Goal: Find specific page/section: Find specific page/section

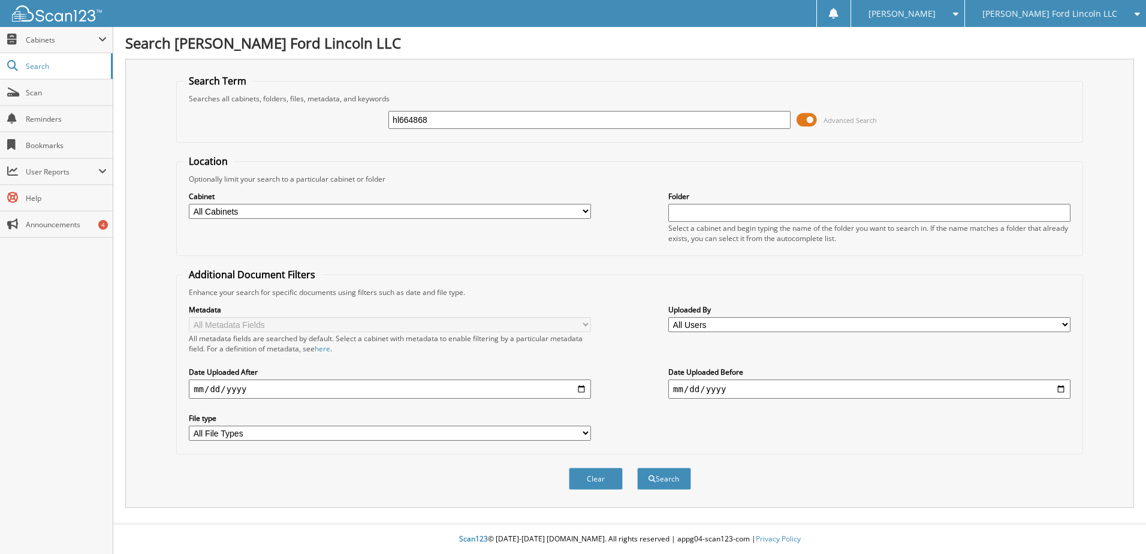
type input "hl664868"
click at [637, 467] on button "Search" at bounding box center [664, 478] width 54 height 22
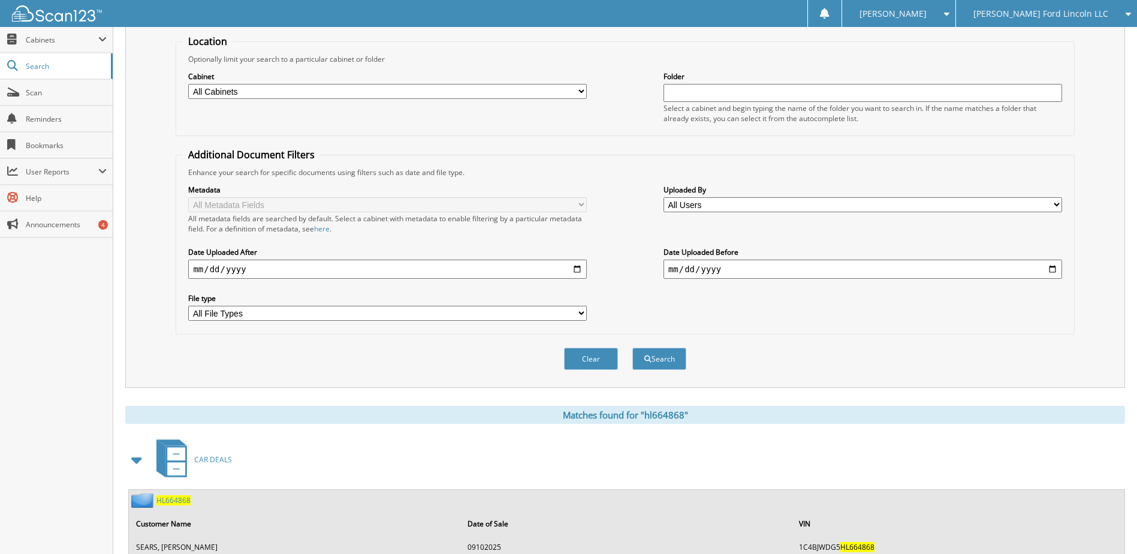
scroll to position [164, 0]
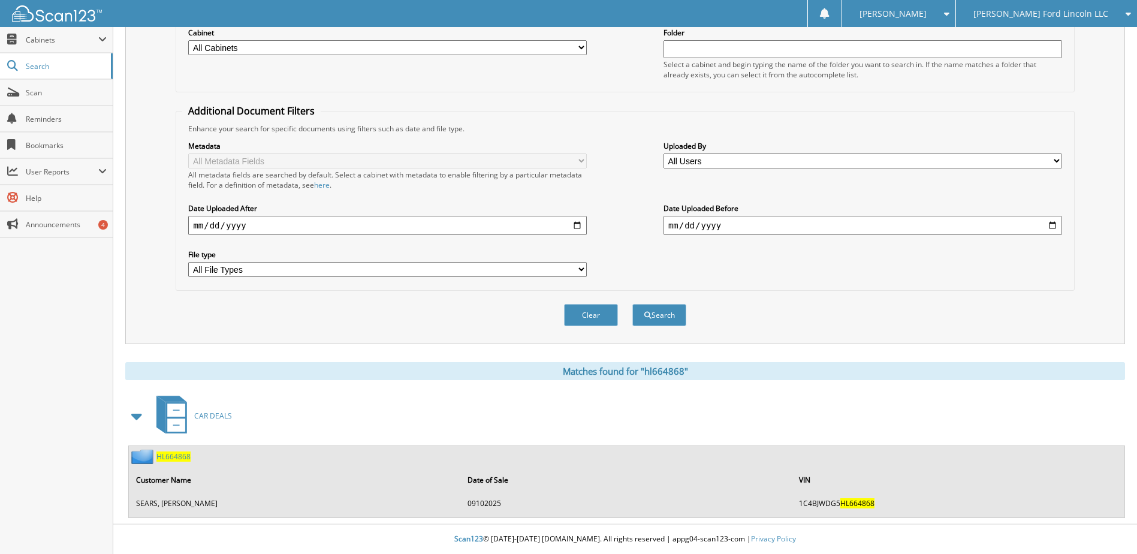
click at [179, 453] on span "HL664868" at bounding box center [173, 456] width 34 height 10
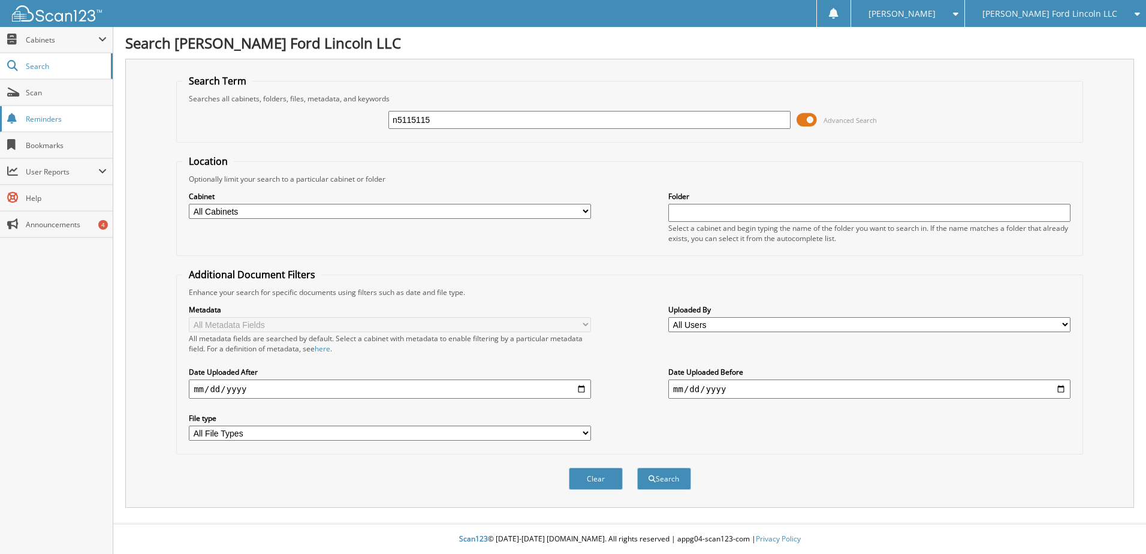
type input "n5115115"
click at [637, 467] on button "Search" at bounding box center [664, 478] width 54 height 22
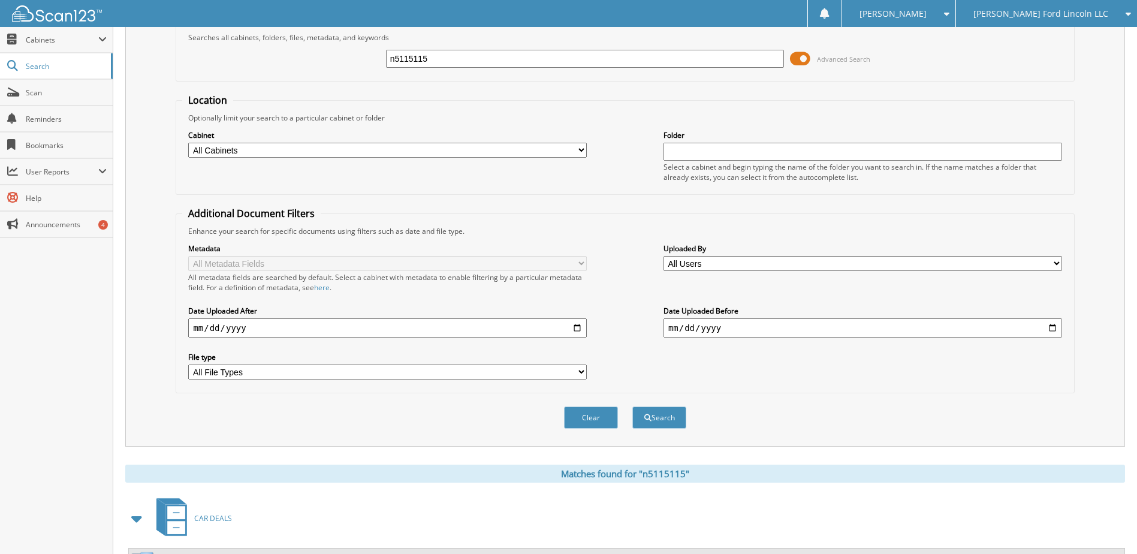
scroll to position [164, 0]
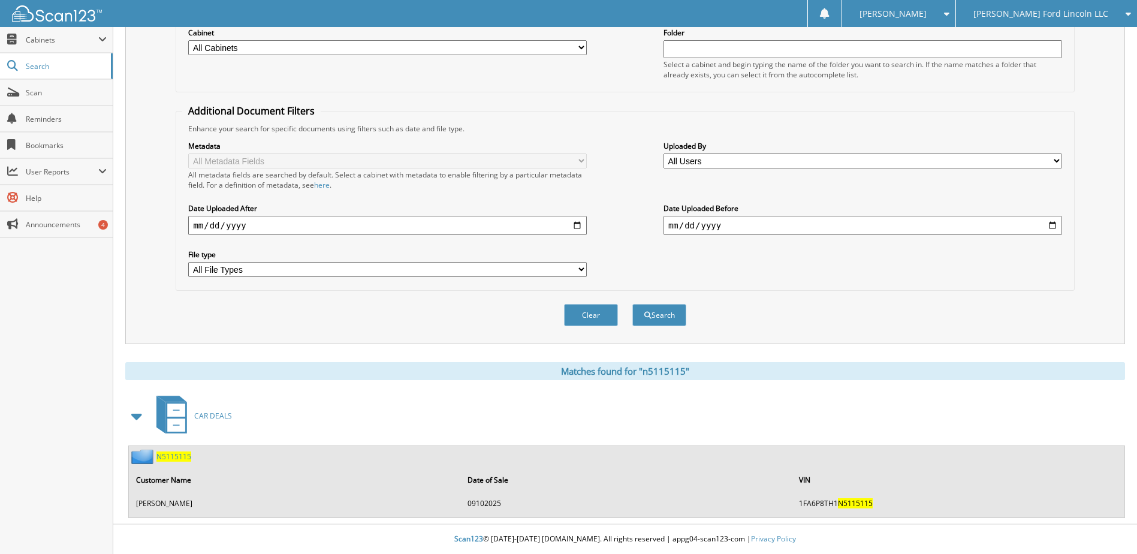
click at [170, 458] on span "N5115115" at bounding box center [173, 456] width 35 height 10
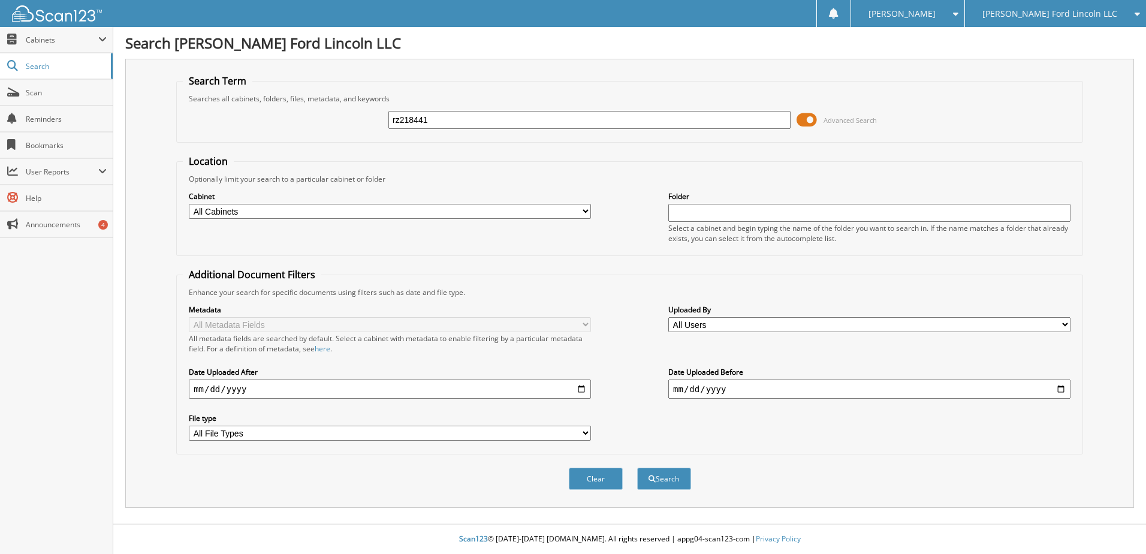
type input "rz218441"
click at [637, 467] on button "Search" at bounding box center [664, 478] width 54 height 22
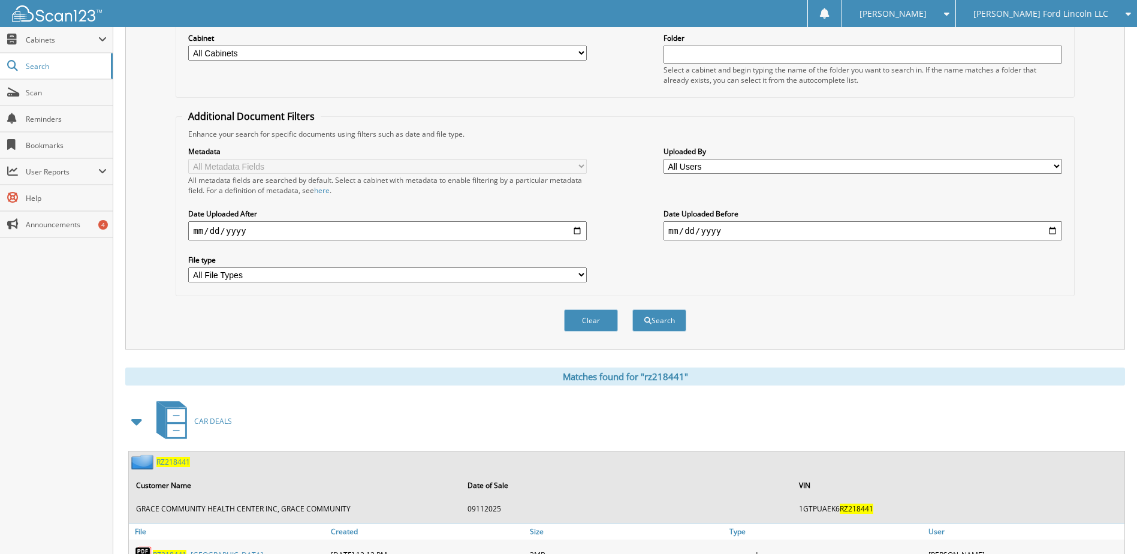
scroll to position [180, 0]
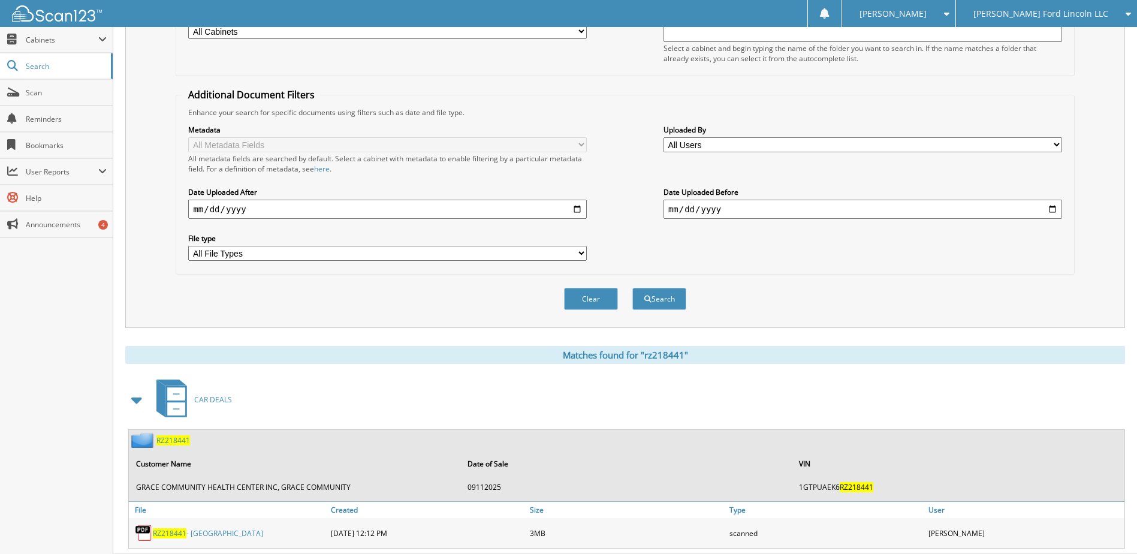
click at [165, 536] on span "RZ218441" at bounding box center [170, 533] width 34 height 10
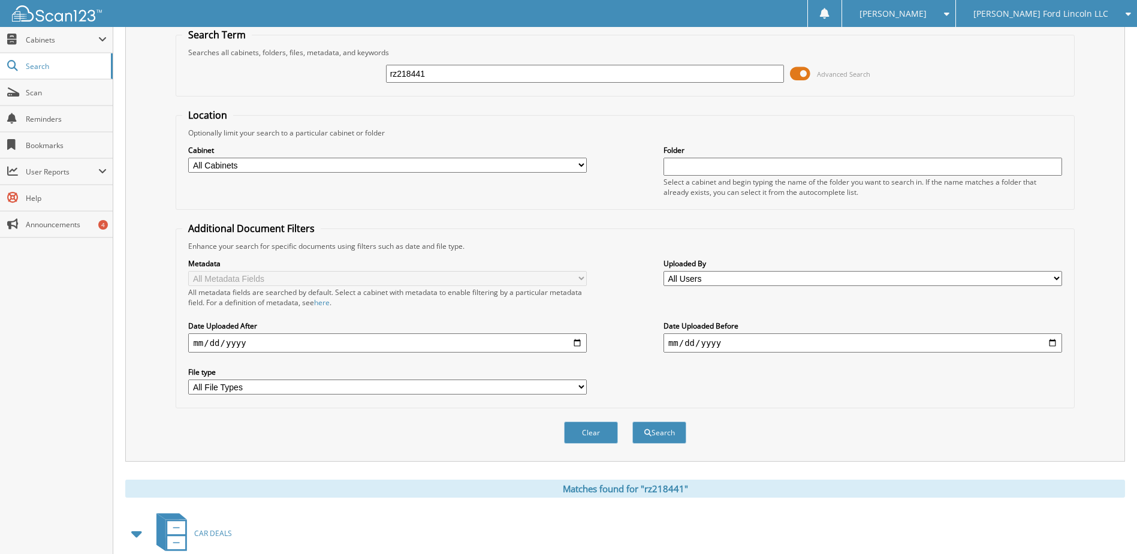
scroll to position [0, 0]
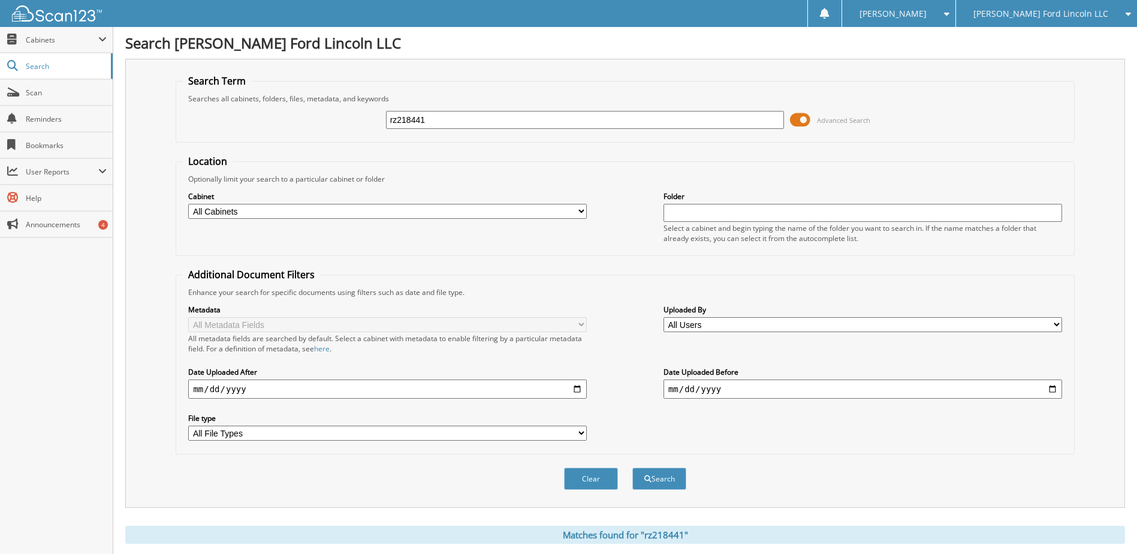
click at [410, 125] on input "rz218441" at bounding box center [585, 120] width 398 height 18
click at [410, 124] on input "rz218441" at bounding box center [585, 120] width 398 height 18
type input "rba37194"
click at [632, 467] on button "Search" at bounding box center [659, 478] width 54 height 22
type input "rba37192"
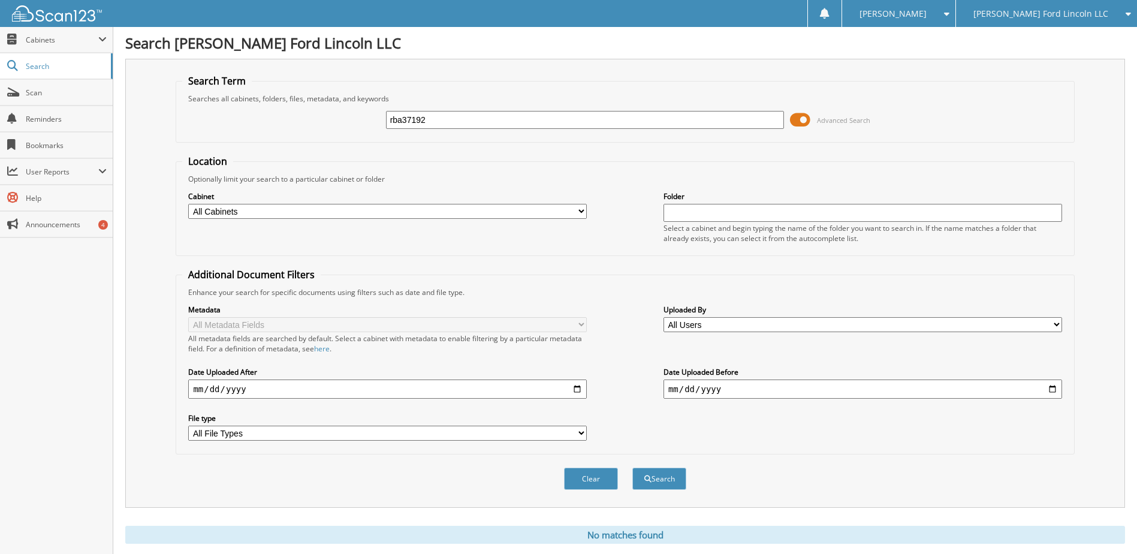
click at [632, 467] on button "Search" at bounding box center [659, 478] width 54 height 22
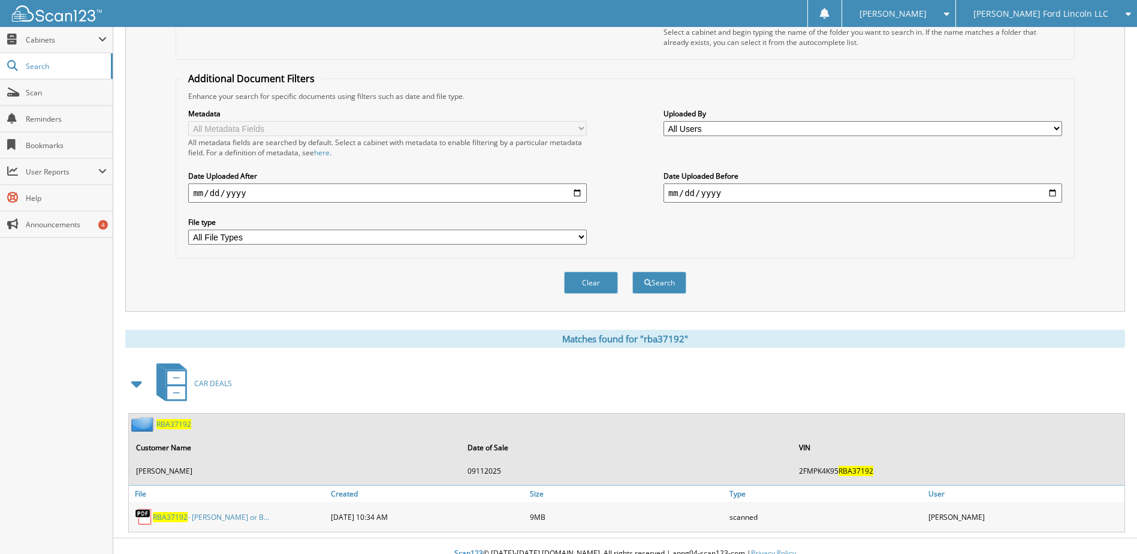
scroll to position [211, 0]
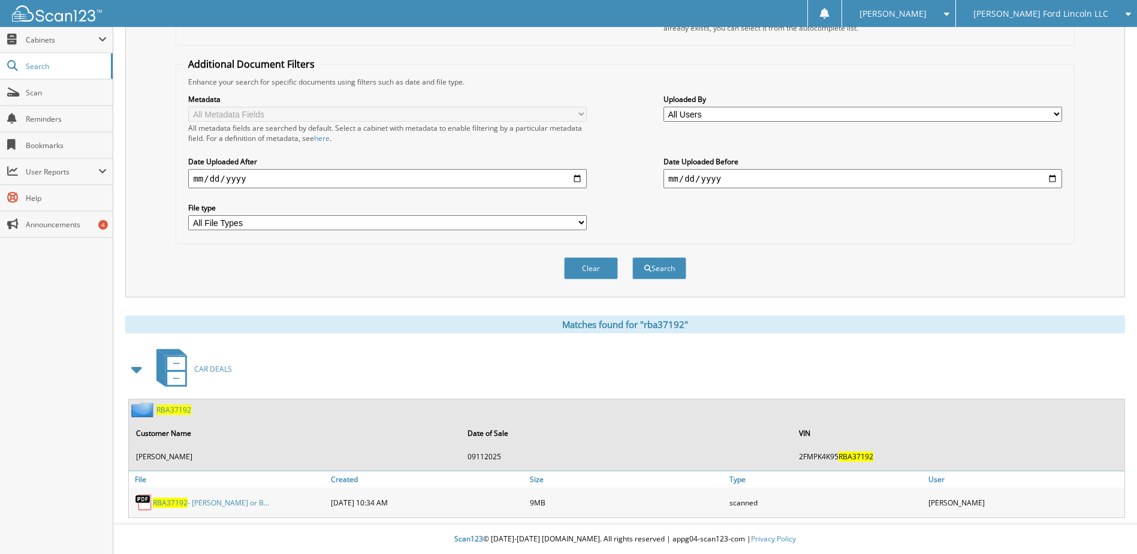
click at [172, 502] on span "RBA37192" at bounding box center [170, 502] width 35 height 10
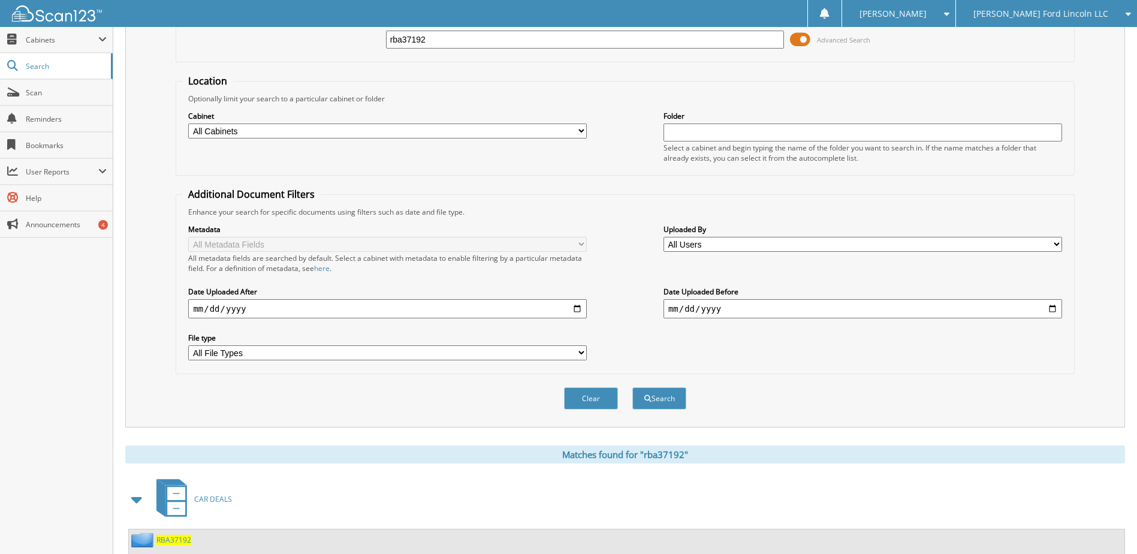
scroll to position [0, 0]
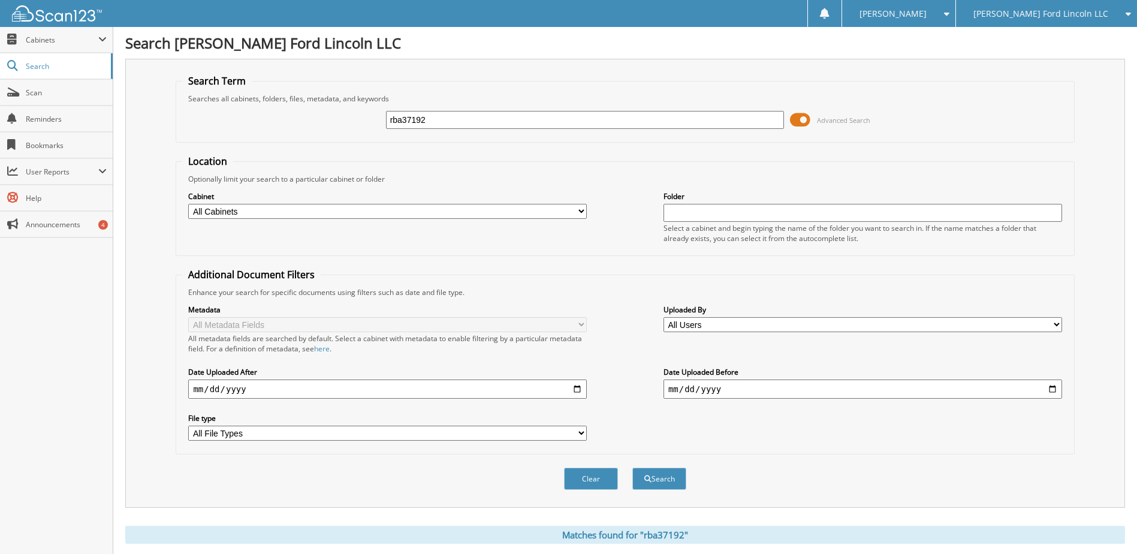
click at [421, 126] on input "rba37192" at bounding box center [585, 120] width 398 height 18
type input "keg37035"
click at [632, 467] on button "Search" at bounding box center [659, 478] width 54 height 22
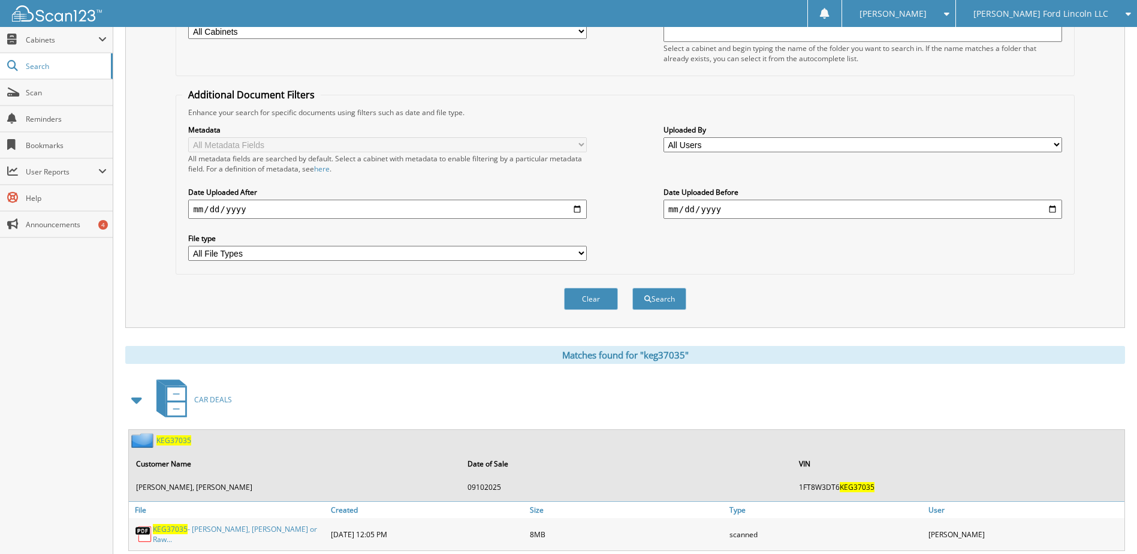
click at [173, 530] on span "KEG37035" at bounding box center [170, 529] width 35 height 10
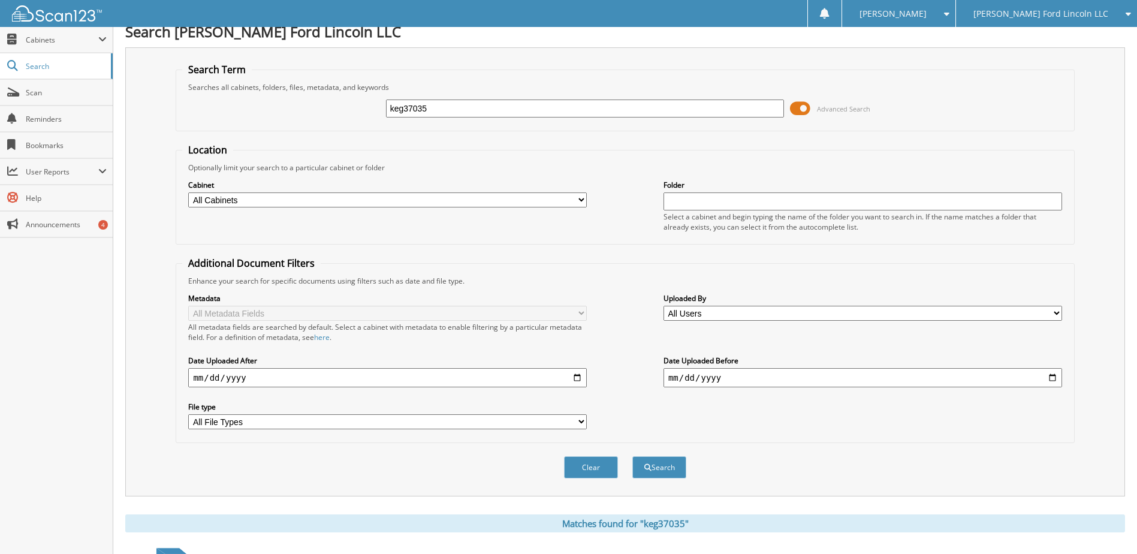
scroll to position [0, 0]
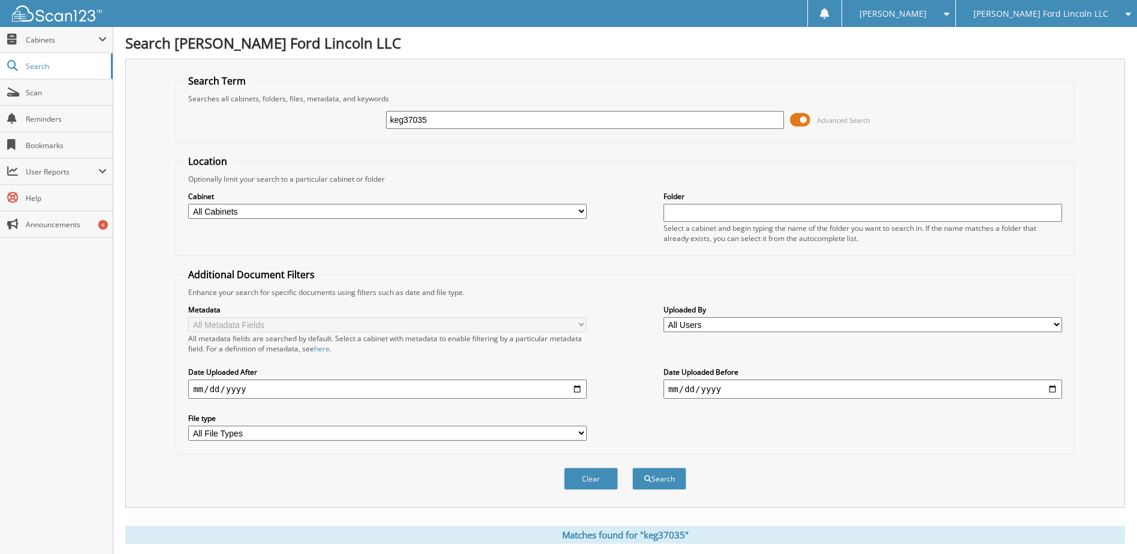
click at [415, 119] on input "keg37035" at bounding box center [585, 120] width 398 height 18
type input "keg37035"
click at [632, 467] on button "Search" at bounding box center [659, 478] width 54 height 22
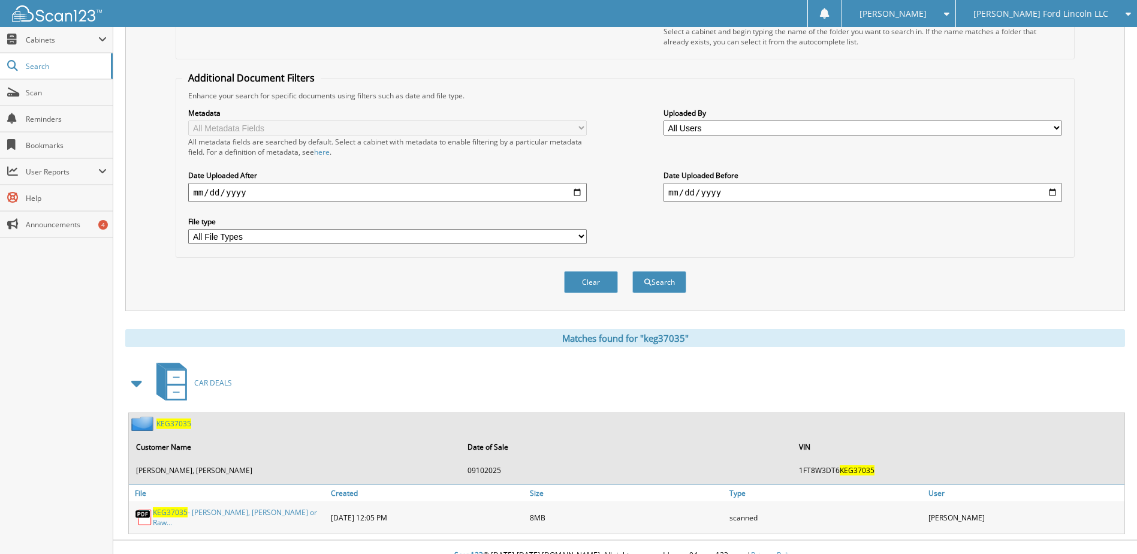
scroll to position [211, 0]
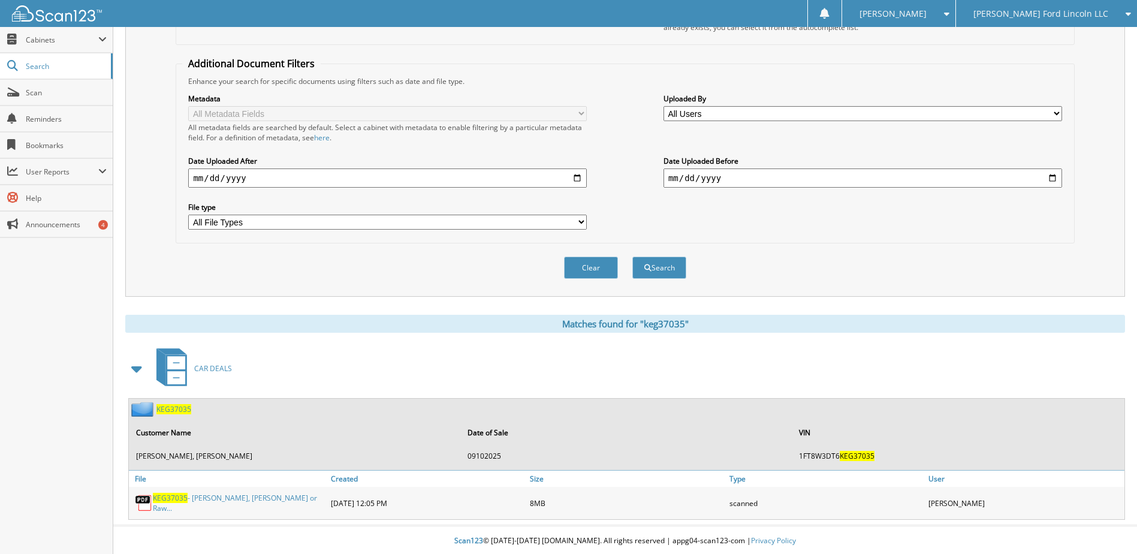
click at [179, 499] on span "KEG37035" at bounding box center [170, 498] width 35 height 10
click at [33, 89] on span "Scan" at bounding box center [66, 92] width 81 height 10
